Goal: Information Seeking & Learning: Learn about a topic

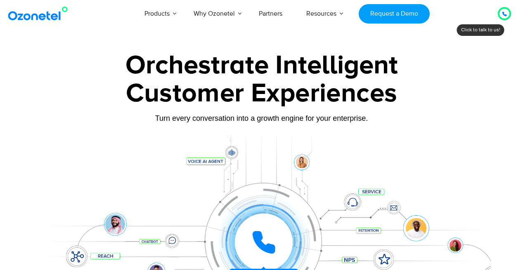
click at [207, 64] on link "Outbound Calling" at bounding box center [232, 59] width 58 height 10
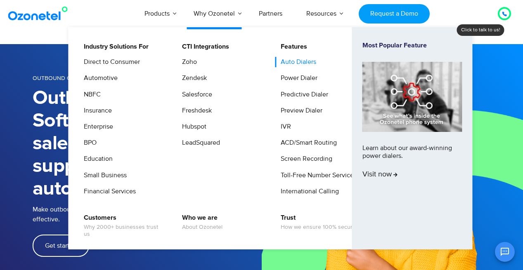
click at [294, 59] on link "Auto Dialers" at bounding box center [296, 62] width 42 height 10
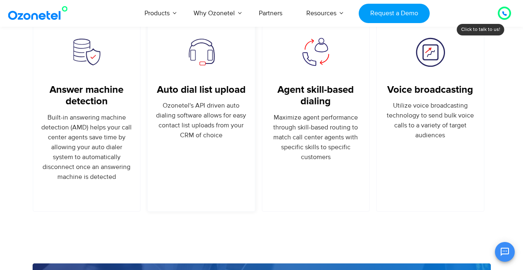
scroll to position [727, 0]
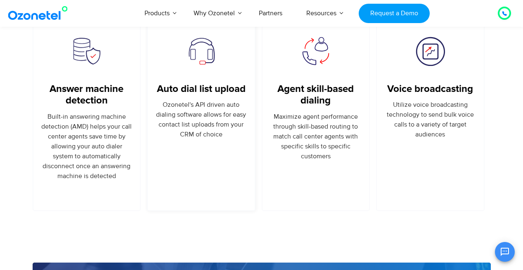
click at [188, 170] on div "Auto dial list upload Ozonetel's API driven auto dialing software allows for ea…" at bounding box center [201, 116] width 109 height 190
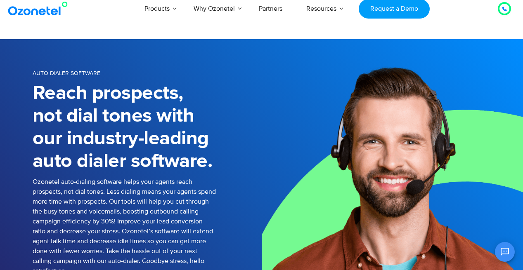
scroll to position [0, 0]
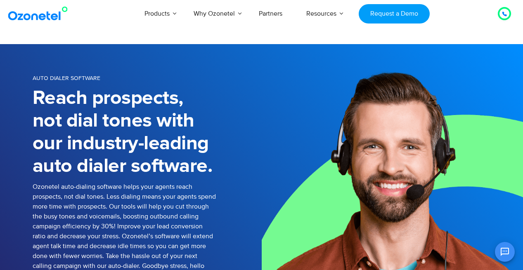
click at [504, 11] on div at bounding box center [504, 14] width 5 height 10
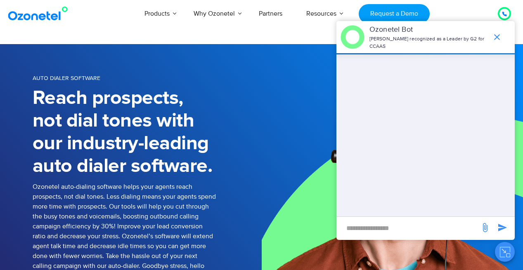
click at [383, 223] on input "new-msg-input" at bounding box center [408, 228] width 135 height 14
type input "*****"
